Goal: Navigation & Orientation: Find specific page/section

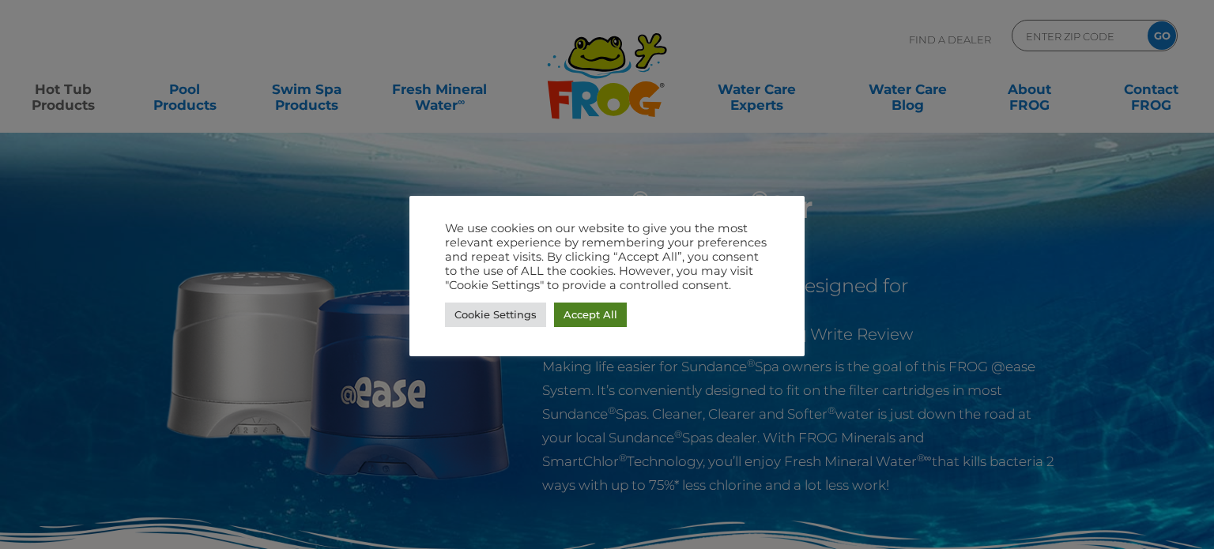
click at [595, 303] on link "Accept All" at bounding box center [590, 315] width 73 height 25
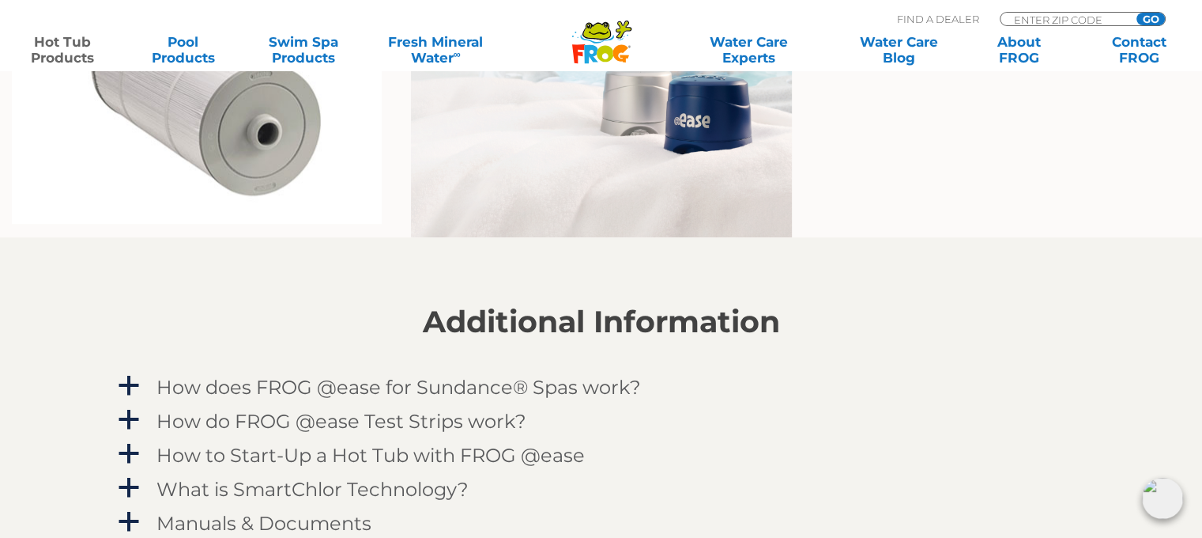
scroll to position [1220, 0]
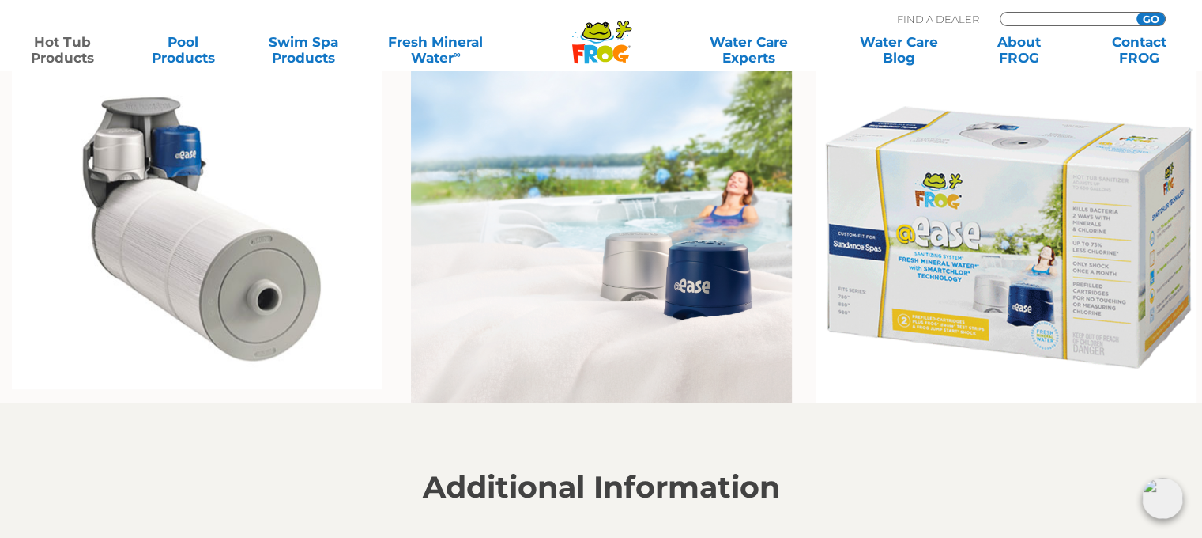
click at [1051, 20] on input "Zip Code Form" at bounding box center [1066, 19] width 107 height 13
type input "62468"
click at [1147, 13] on input "GO" at bounding box center [1151, 19] width 28 height 13
